Goal: Task Accomplishment & Management: Use online tool/utility

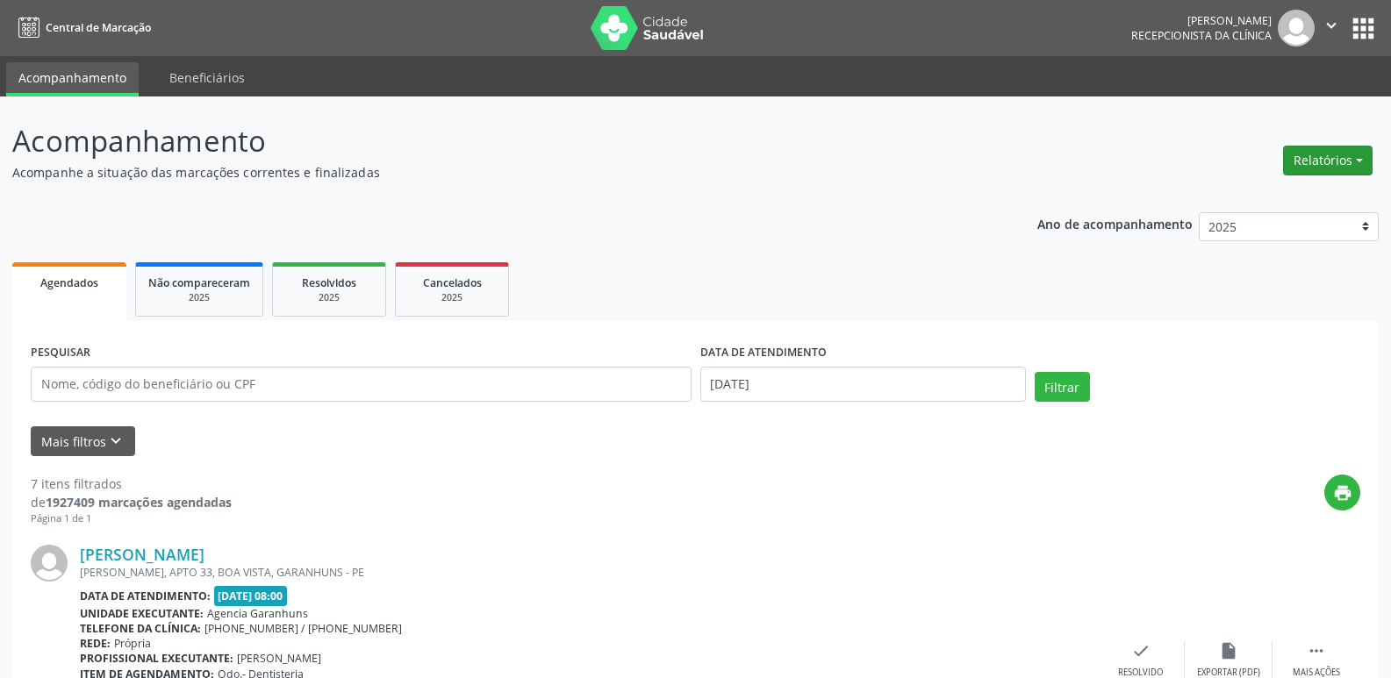
click at [1312, 174] on button "Relatórios" at bounding box center [1327, 161] width 89 height 30
click at [1247, 199] on link "Agendamentos" at bounding box center [1278, 198] width 189 height 25
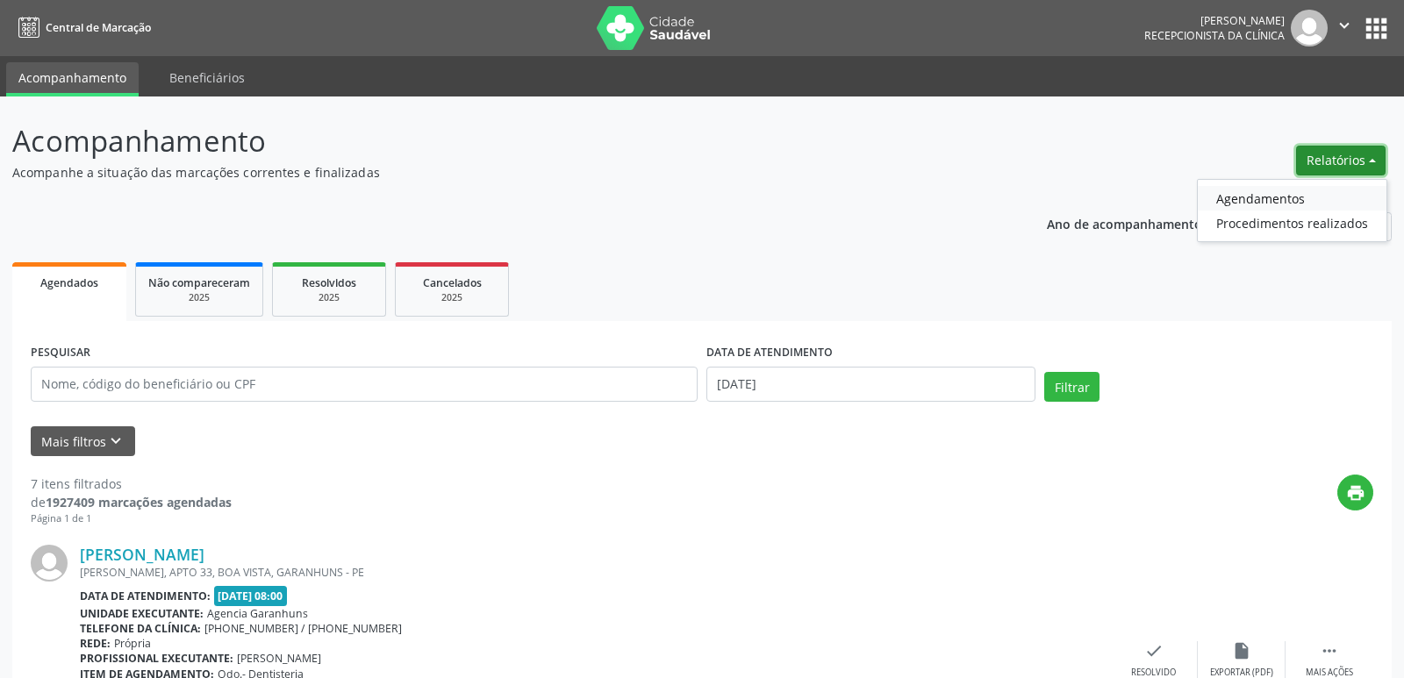
select select "8"
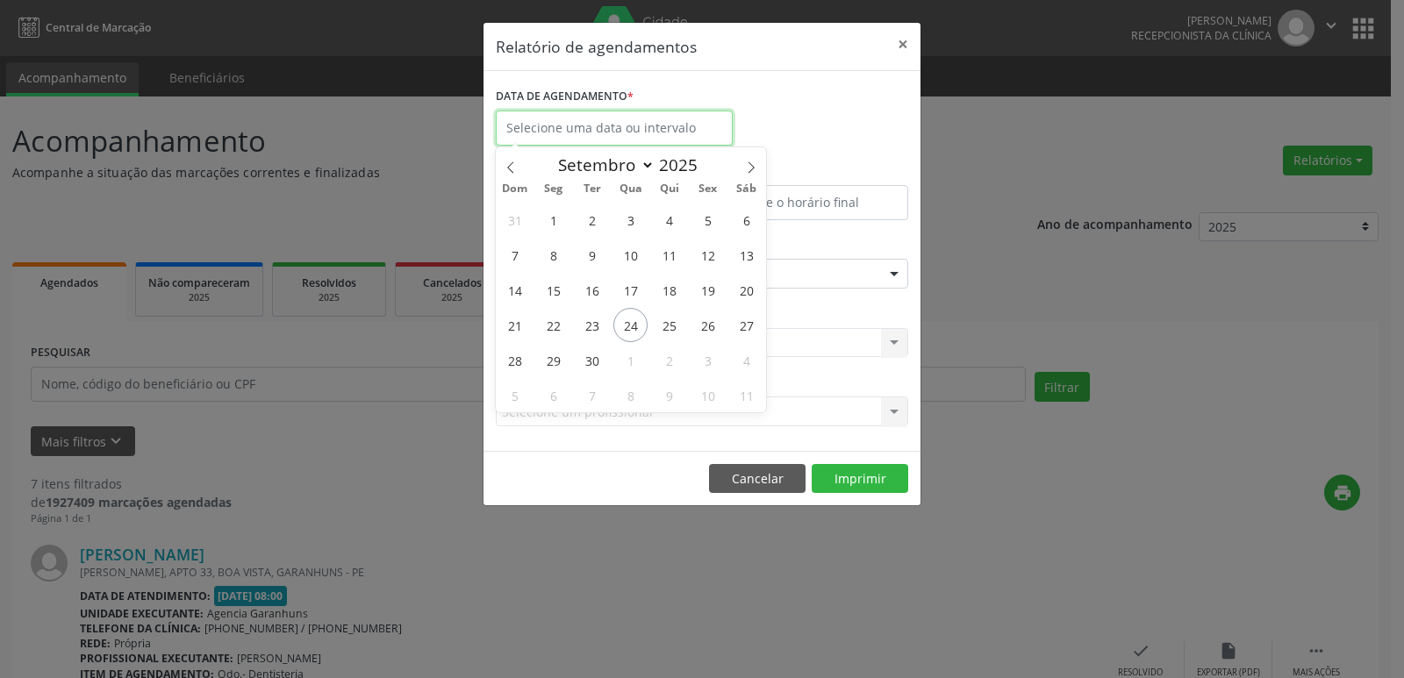
click at [547, 115] on input "text" at bounding box center [614, 128] width 237 height 35
click at [631, 315] on span "24" at bounding box center [630, 325] width 34 height 34
type input "[DATE]"
click at [671, 316] on span "25" at bounding box center [669, 325] width 34 height 34
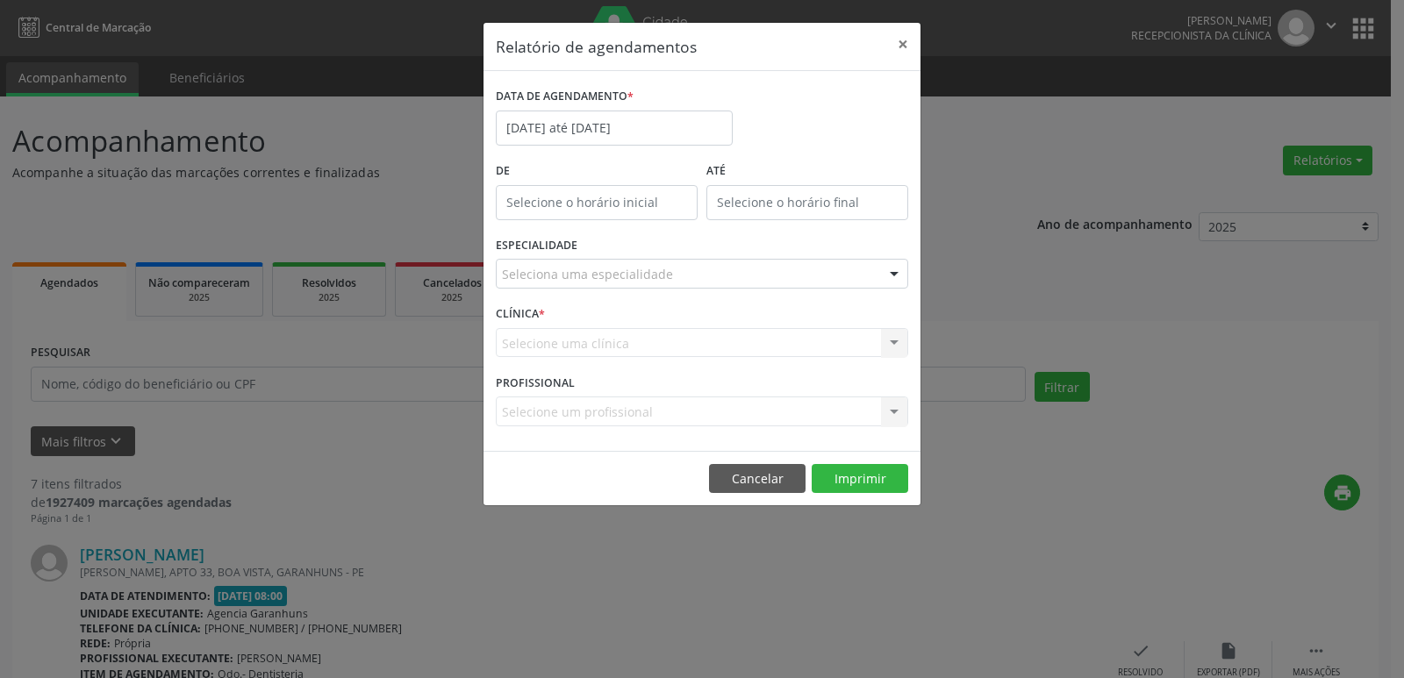
click at [671, 316] on div "CLÍNICA * Selecione uma clínica Nenhum resultado encontrado para: " " Não há ne…" at bounding box center [701, 335] width 421 height 68
click at [700, 124] on input "[DATE] até [DATE]" at bounding box center [614, 128] width 237 height 35
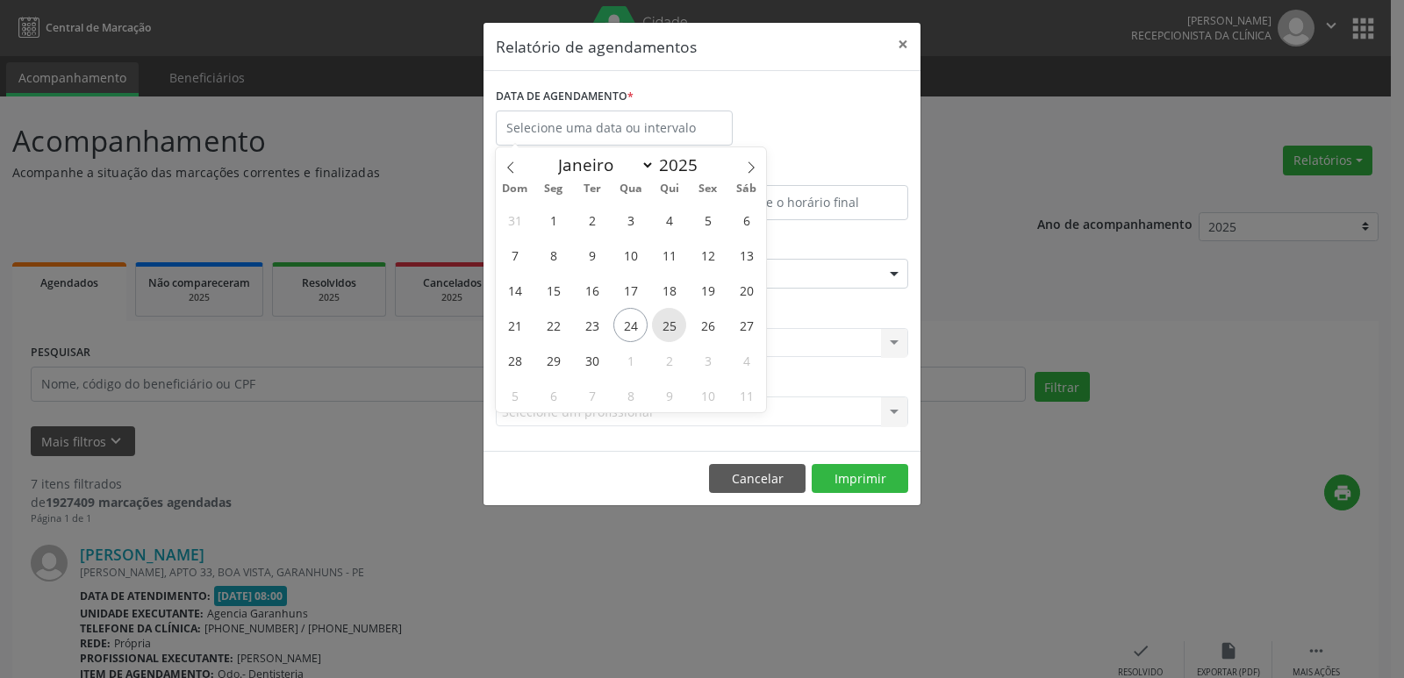
click at [665, 321] on span "25" at bounding box center [669, 325] width 34 height 34
type input "[DATE]"
click at [665, 321] on span "25" at bounding box center [669, 325] width 34 height 34
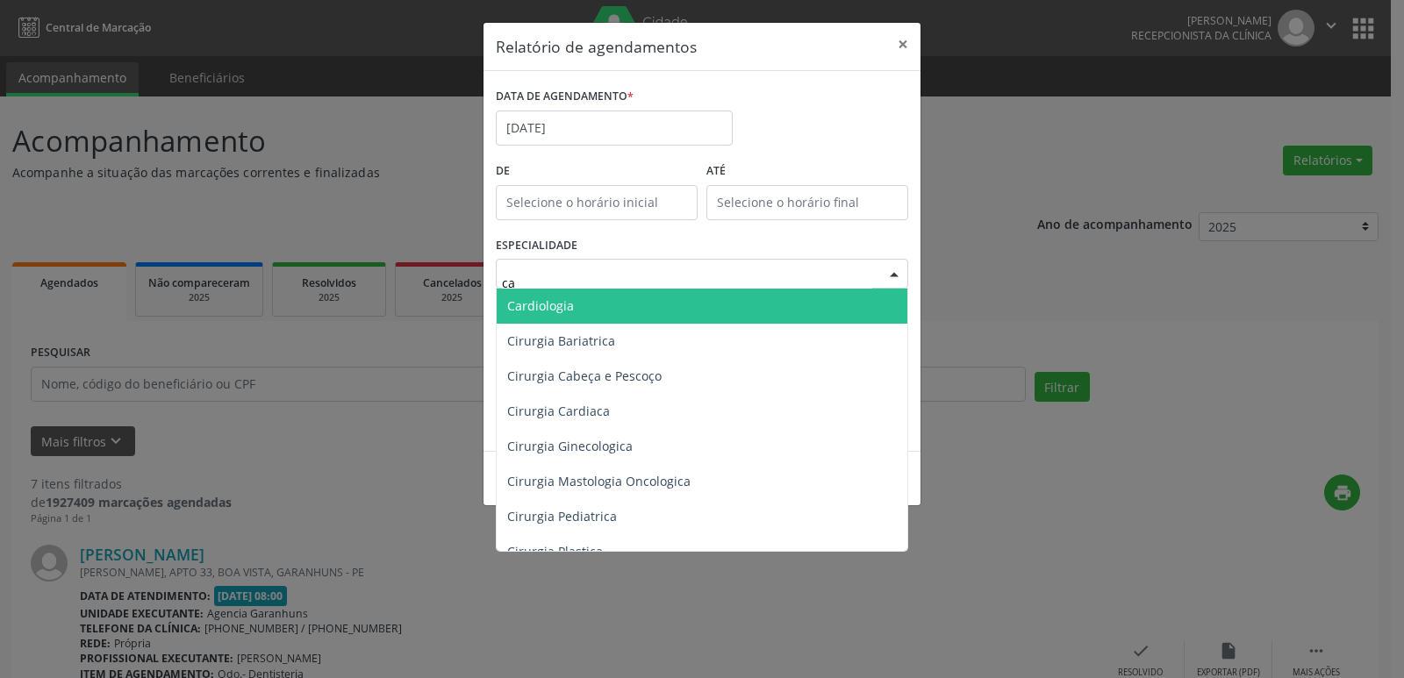
type input "car"
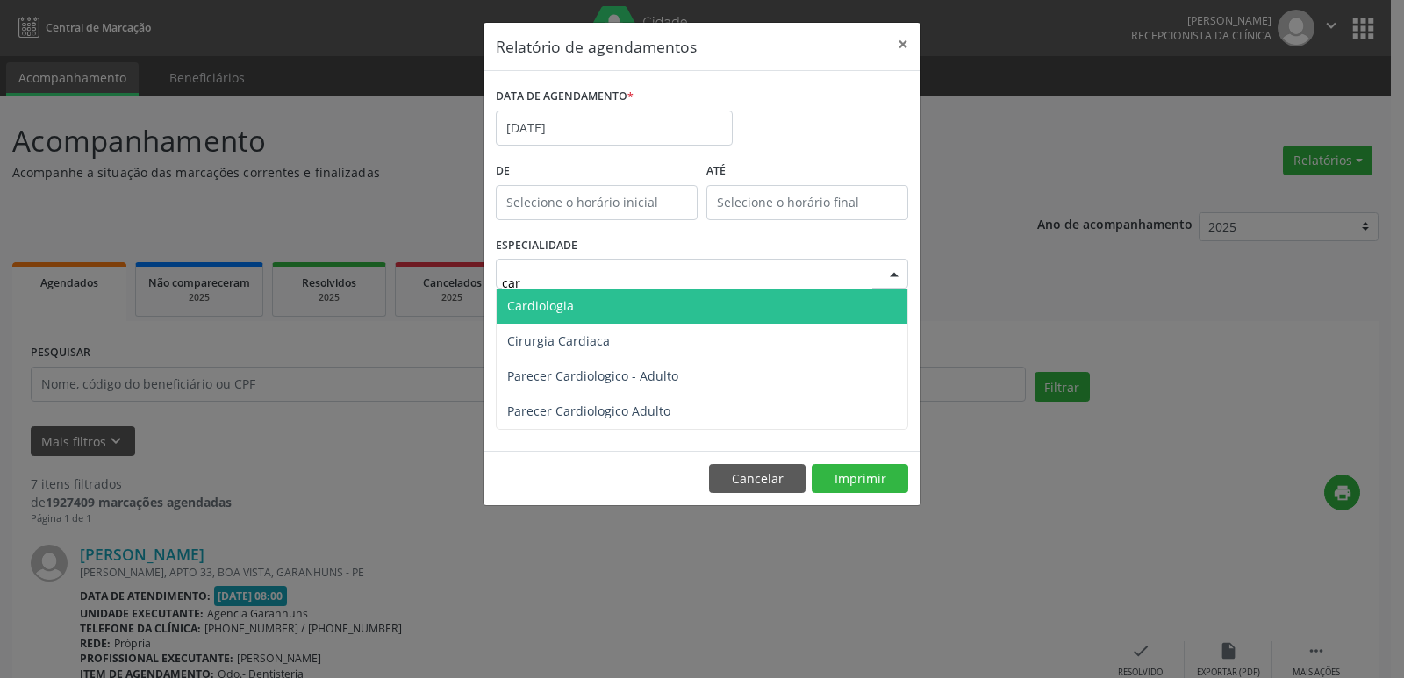
click at [649, 296] on span "Cardiologia" at bounding box center [702, 306] width 411 height 35
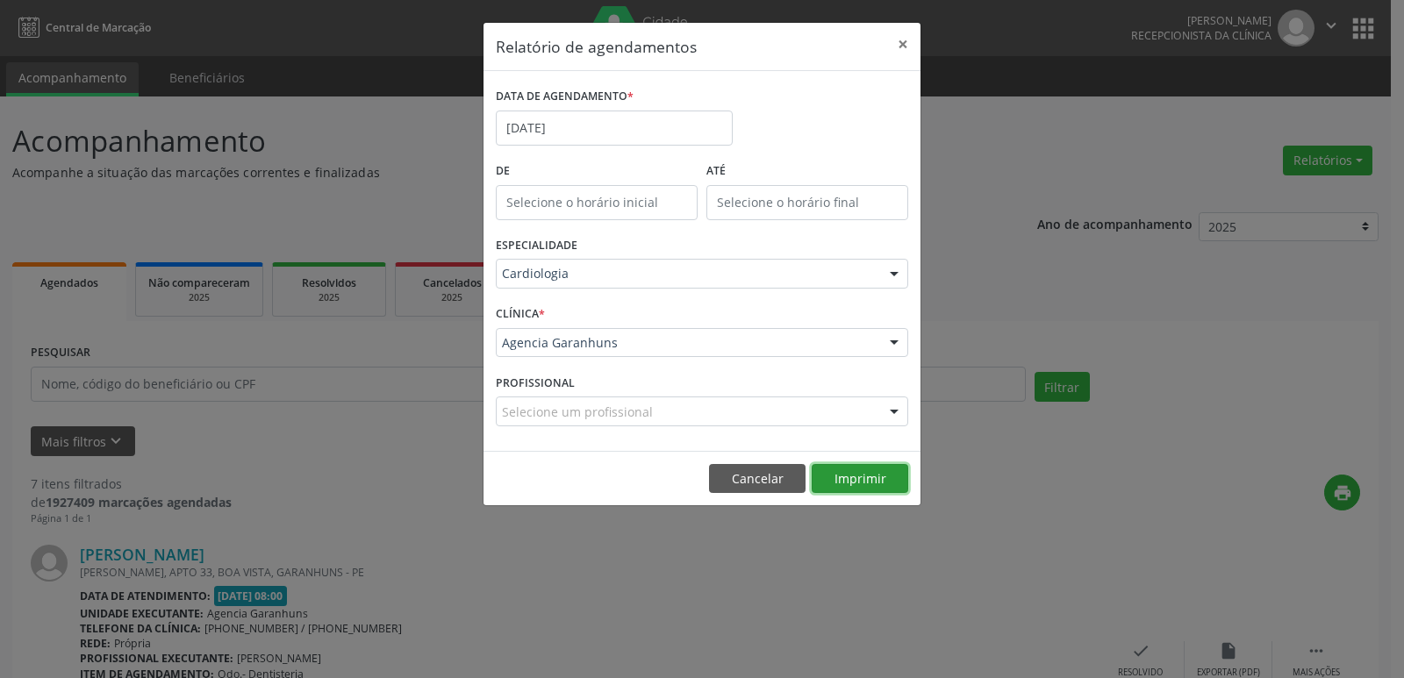
click at [854, 471] on button "Imprimir" at bounding box center [860, 479] width 97 height 30
